Goal: Find specific page/section: Find specific page/section

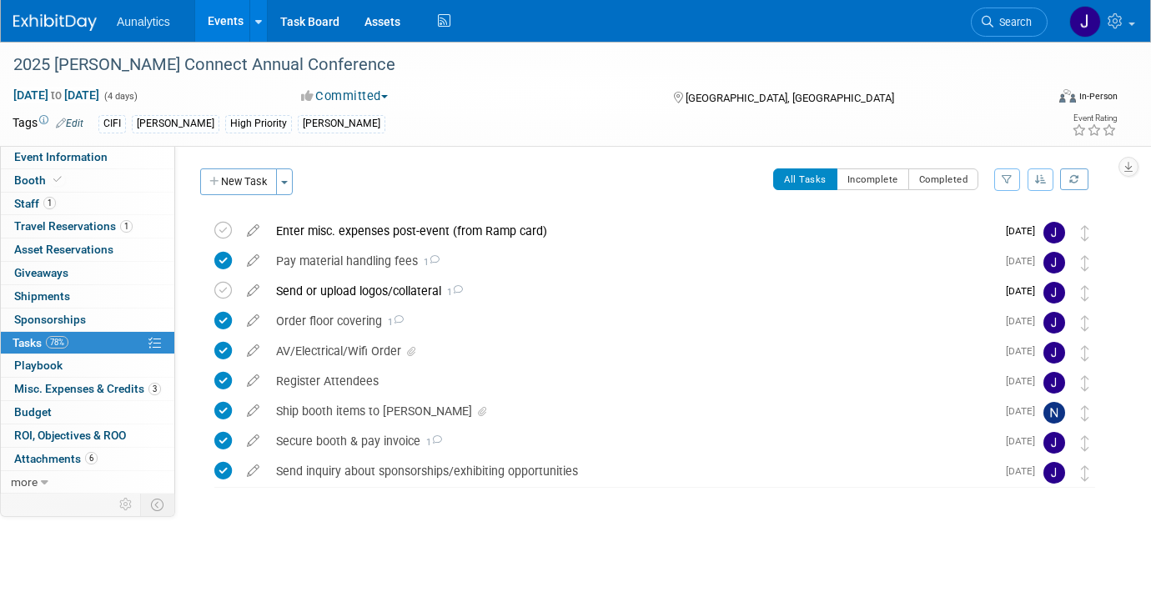
click at [239, 8] on link "Events" at bounding box center [225, 21] width 61 height 42
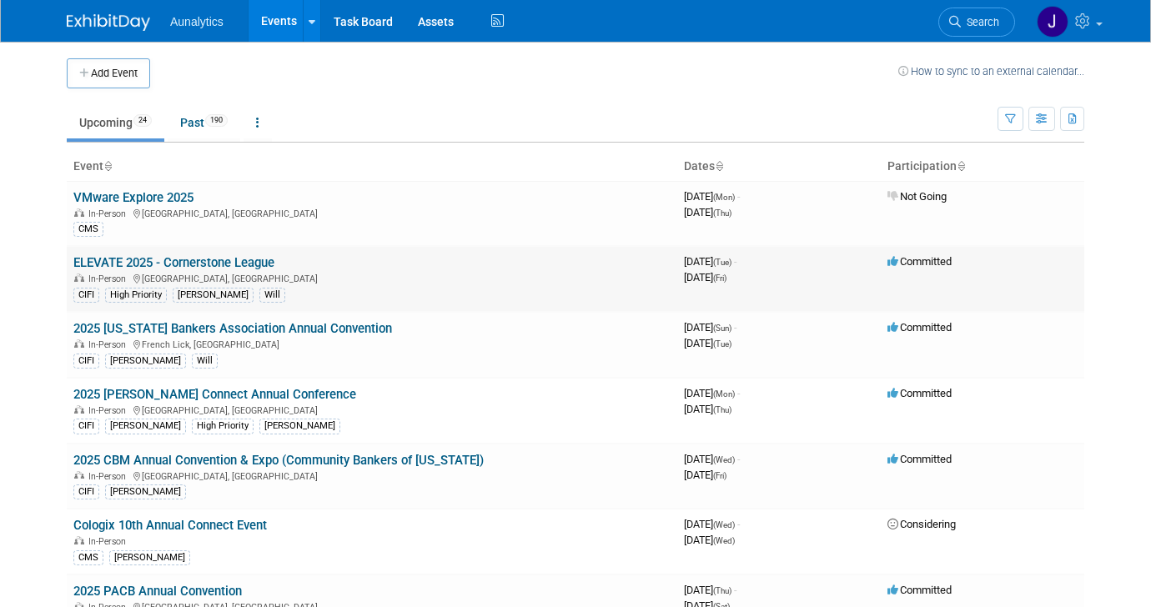
click at [194, 262] on link "ELEVATE 2025 - Cornerstone League" at bounding box center [173, 262] width 201 height 15
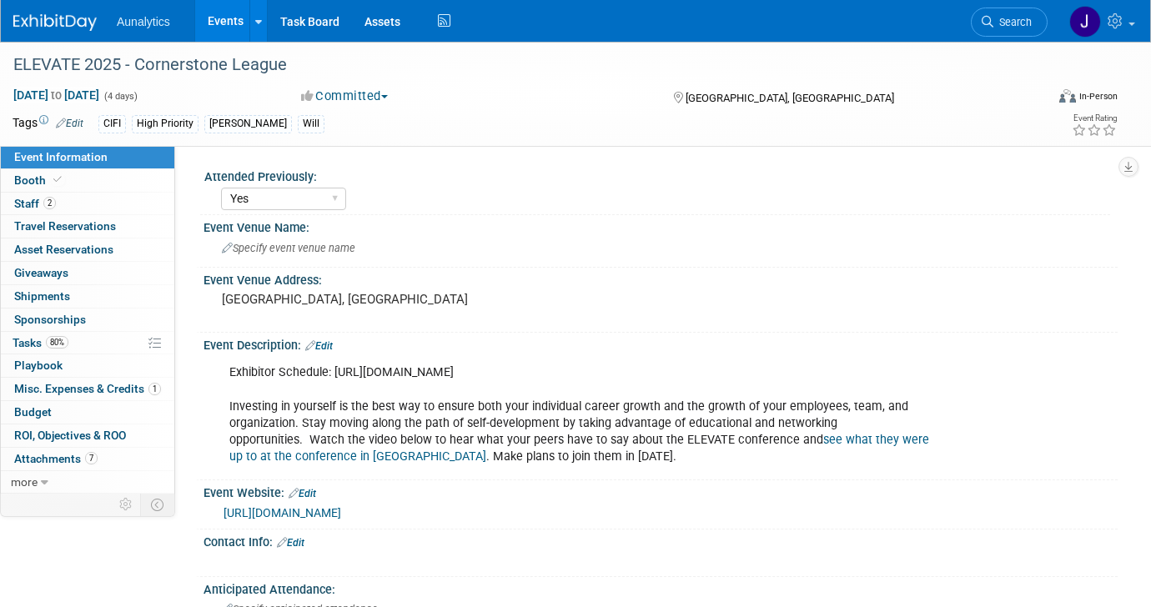
select select "Yes"
select select "Submitted"
click at [94, 207] on link "2 Staff 2" at bounding box center [88, 204] width 174 height 23
